Goal: Register for event/course

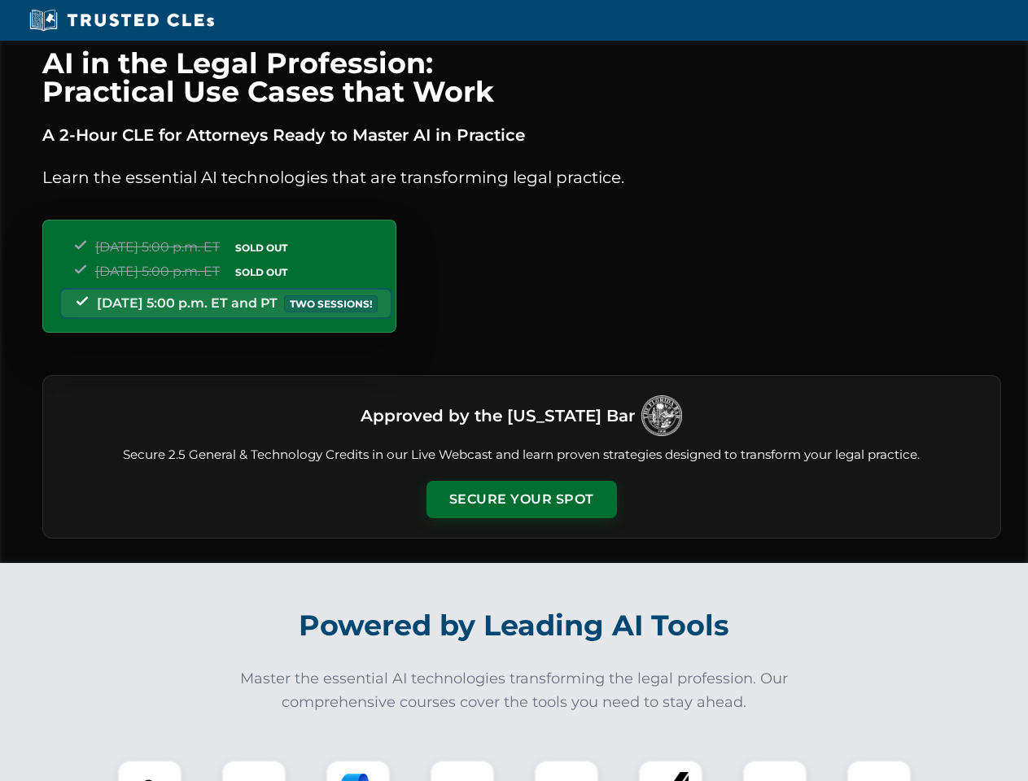
click at [521, 500] on button "Secure Your Spot" at bounding box center [522, 499] width 190 height 37
click at [150, 771] on img at bounding box center [149, 792] width 47 height 47
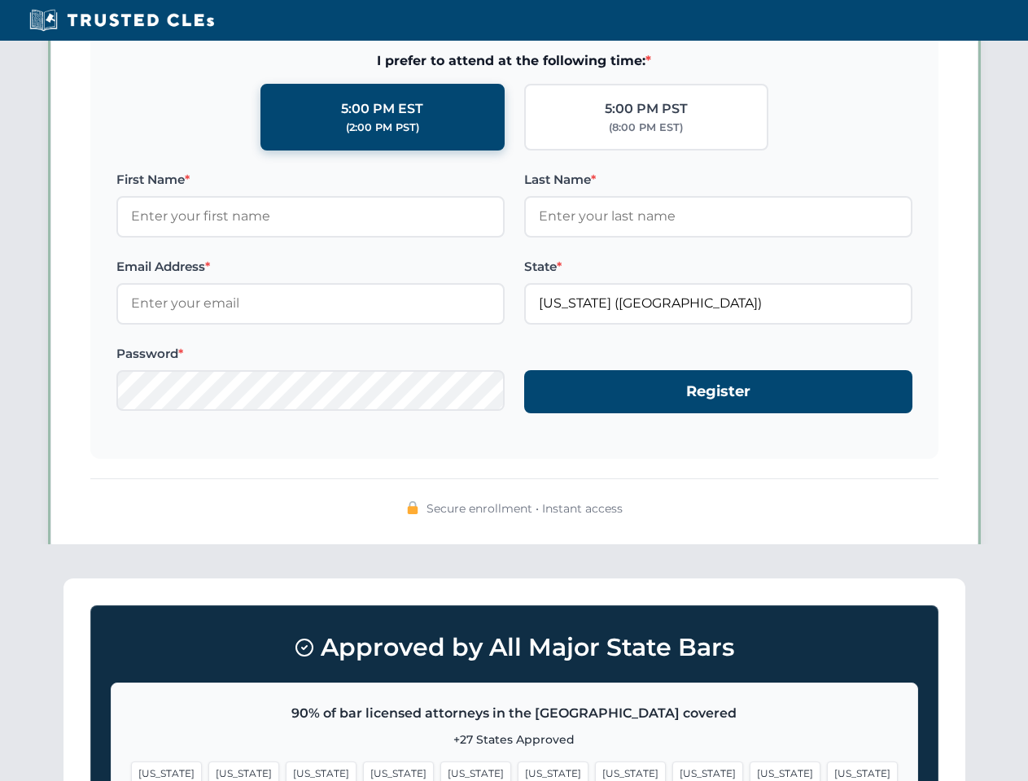
click at [595, 771] on span "[US_STATE]" at bounding box center [630, 774] width 71 height 24
click at [750, 771] on span "[US_STATE]" at bounding box center [785, 774] width 71 height 24
